Goal: Book appointment/travel/reservation

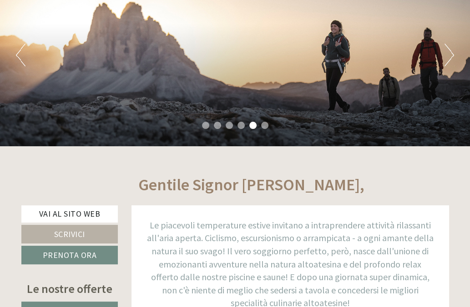
scroll to position [121, 0]
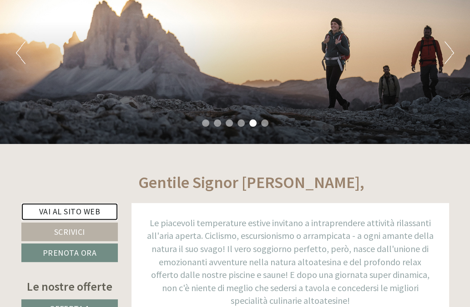
click at [74, 212] on link "Vai al sito web" at bounding box center [69, 211] width 97 height 17
click at [206, 119] on ul "1 2 3 4 5 6" at bounding box center [235, 124] width 470 height 10
click at [204, 121] on li "1" at bounding box center [205, 123] width 7 height 7
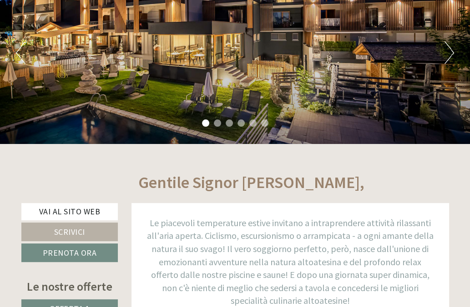
click at [214, 121] on li "2" at bounding box center [217, 123] width 7 height 7
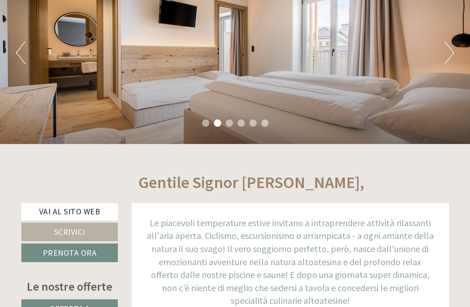
click at [230, 121] on li "3" at bounding box center [229, 123] width 7 height 7
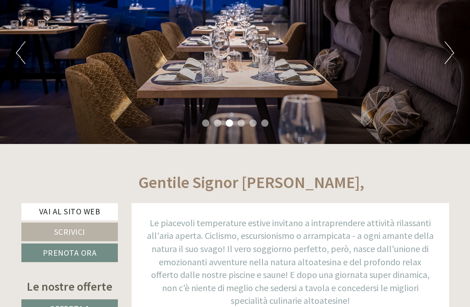
click at [242, 121] on li "4" at bounding box center [240, 123] width 7 height 7
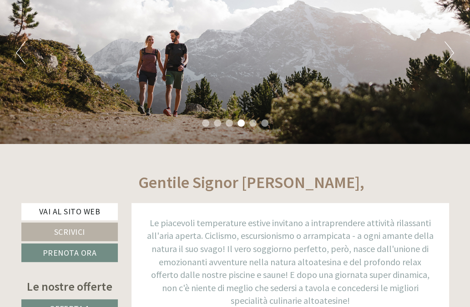
click at [252, 123] on li "5" at bounding box center [252, 123] width 7 height 7
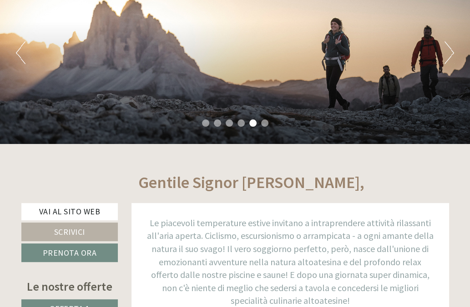
click at [261, 122] on li "6" at bounding box center [264, 123] width 7 height 7
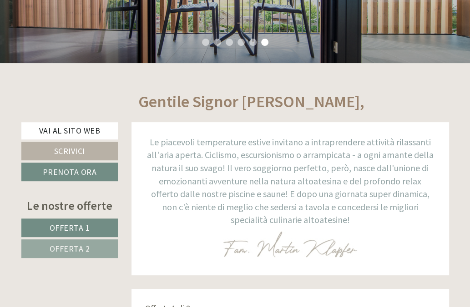
scroll to position [303, 0]
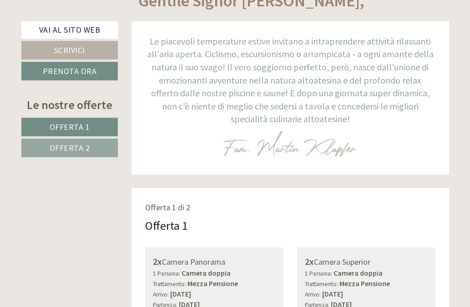
click at [83, 126] on span "Offerta 1" at bounding box center [70, 127] width 40 height 10
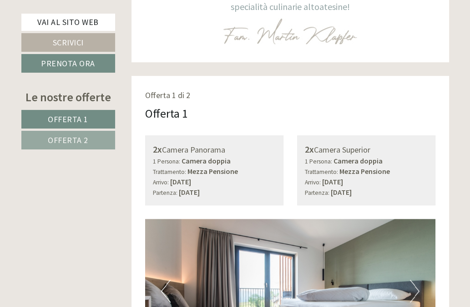
scroll to position [537, 0]
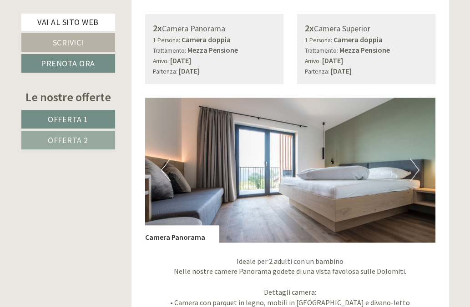
click at [70, 136] on span "Offerta 2" at bounding box center [68, 140] width 40 height 10
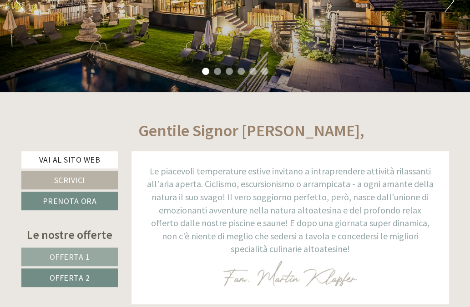
scroll to position [173, 0]
click at [83, 257] on span "Offerta 1" at bounding box center [70, 257] width 40 height 10
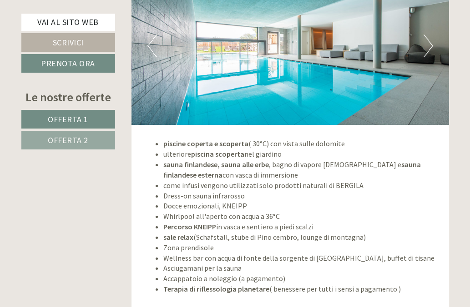
scroll to position [2183, 0]
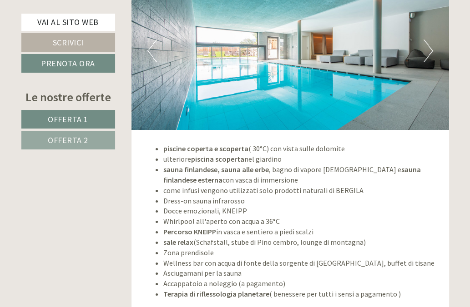
click at [430, 49] on button "Next" at bounding box center [428, 51] width 10 height 23
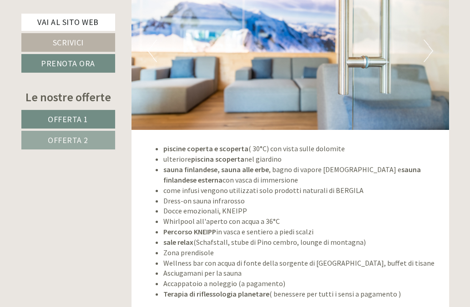
click at [429, 49] on button "Next" at bounding box center [428, 51] width 10 height 23
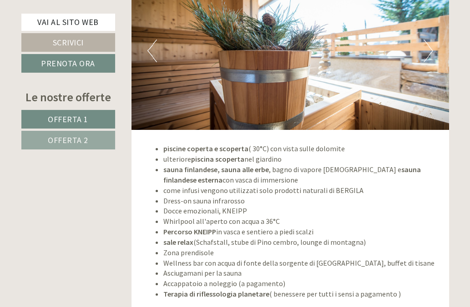
click at [429, 49] on button "Next" at bounding box center [428, 51] width 10 height 23
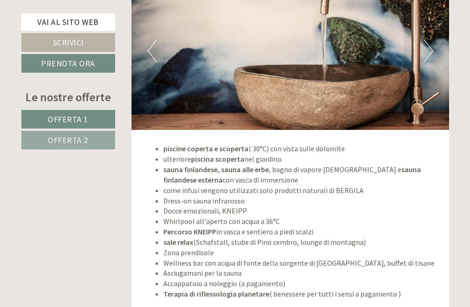
click at [429, 49] on button "Next" at bounding box center [428, 51] width 10 height 23
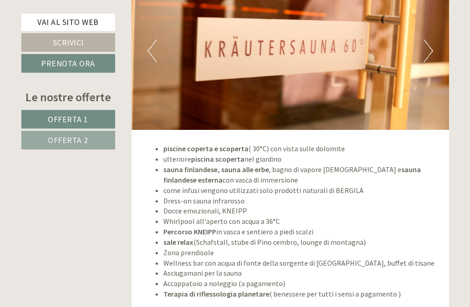
click at [429, 49] on button "Next" at bounding box center [428, 51] width 10 height 23
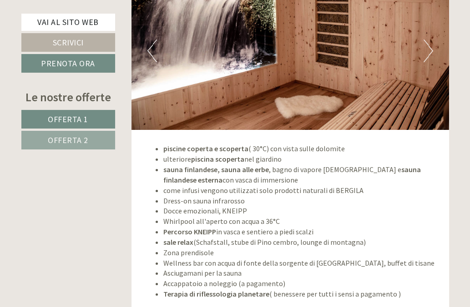
click at [429, 49] on button "Next" at bounding box center [428, 51] width 10 height 23
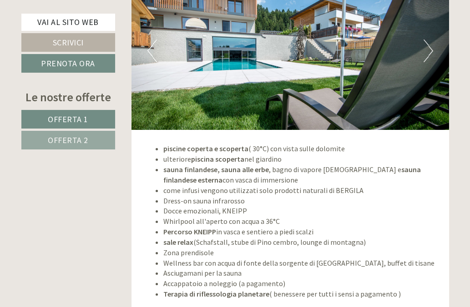
click at [429, 49] on button "Next" at bounding box center [428, 51] width 10 height 23
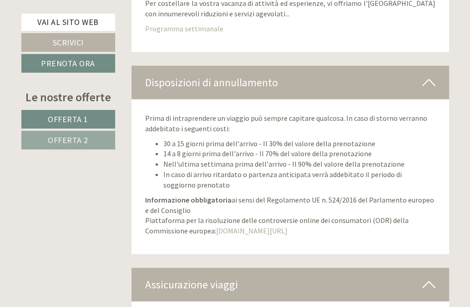
scroll to position [3745, 0]
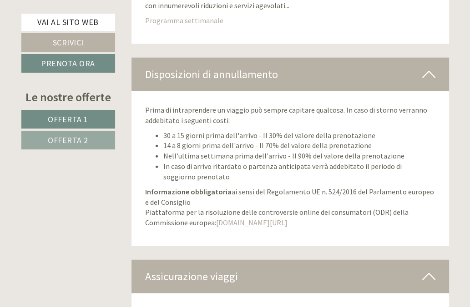
click at [57, 137] on span "Offerta 2" at bounding box center [68, 140] width 40 height 10
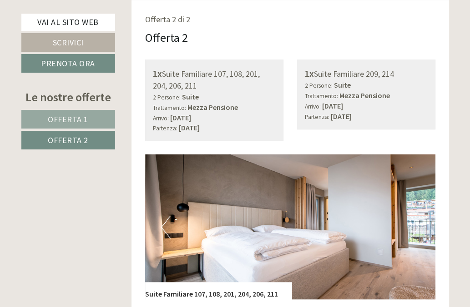
click at [65, 117] on span "Offerta 1" at bounding box center [68, 119] width 40 height 10
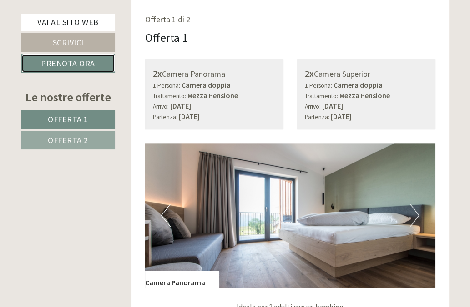
click at [72, 70] on link "Prenota ora" at bounding box center [68, 63] width 94 height 19
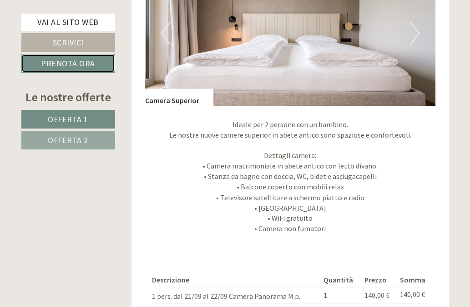
click at [75, 65] on link "Prenota ora" at bounding box center [68, 63] width 94 height 19
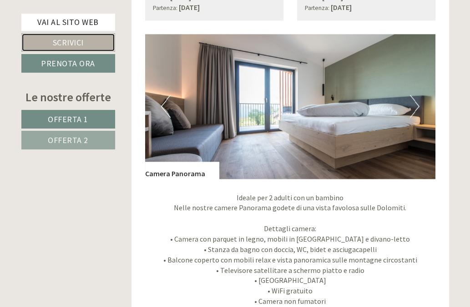
scroll to position [599, 0]
